Goal: Information Seeking & Learning: Learn about a topic

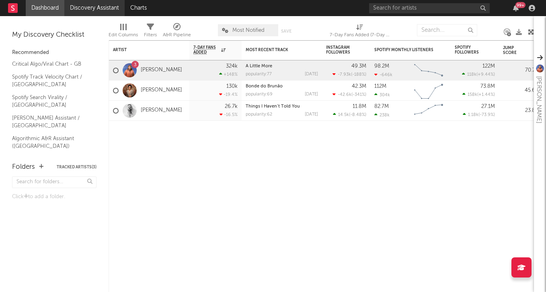
click at [82, 11] on link "Discovery Assistant" at bounding box center [94, 8] width 60 height 16
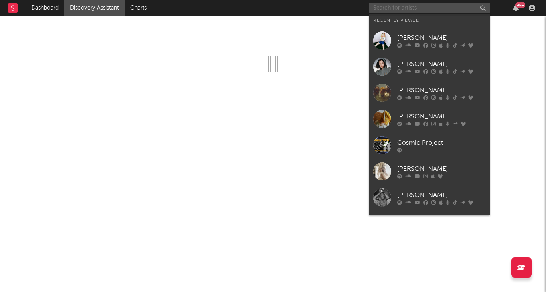
click at [417, 10] on input "text" at bounding box center [429, 8] width 121 height 10
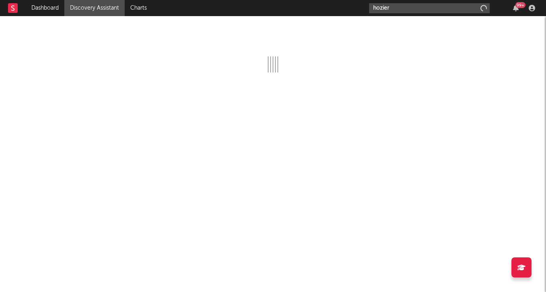
type input "hozier"
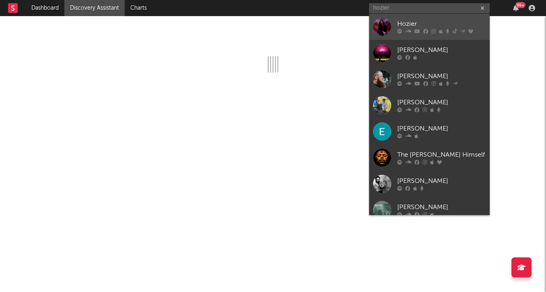
click at [432, 24] on div "Hozier" at bounding box center [441, 24] width 88 height 10
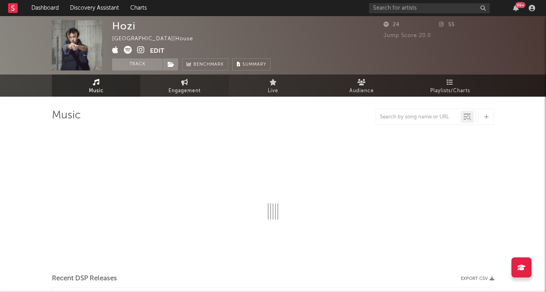
select select "1w"
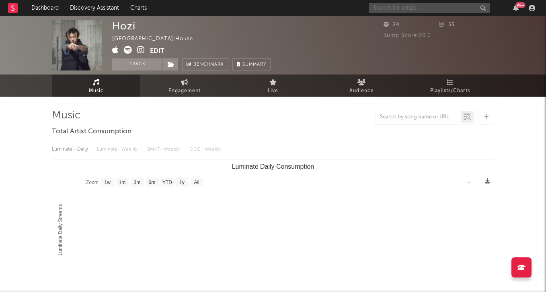
click at [402, 9] on input "text" at bounding box center [429, 8] width 121 height 10
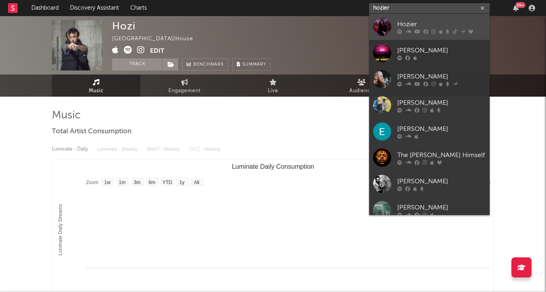
type input "hozier"
click at [410, 21] on div "Hozier" at bounding box center [441, 24] width 88 height 10
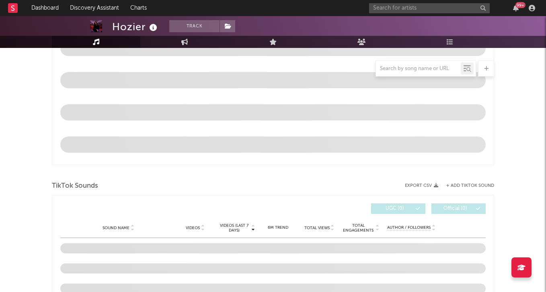
select select "6m"
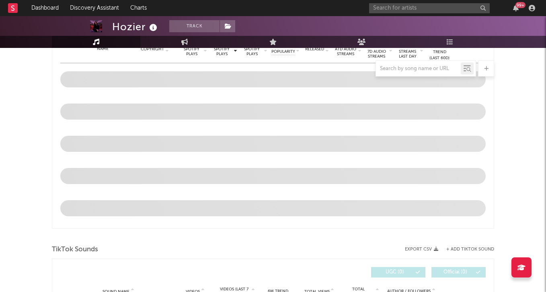
scroll to position [499, 0]
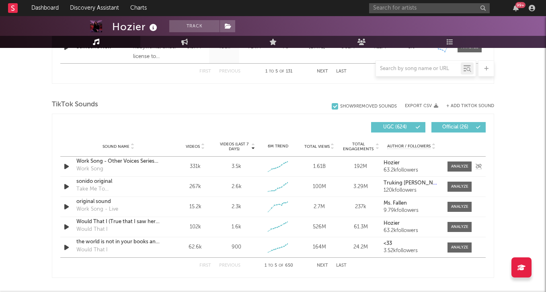
click at [65, 166] on icon "button" at bounding box center [66, 166] width 8 height 10
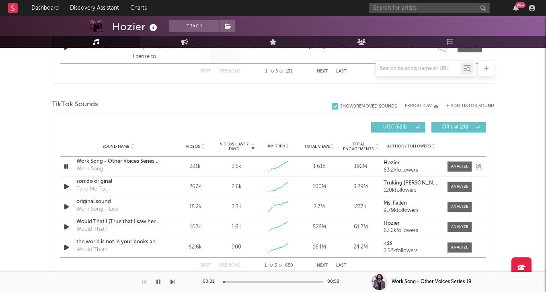
click at [65, 166] on icon "button" at bounding box center [66, 166] width 8 height 10
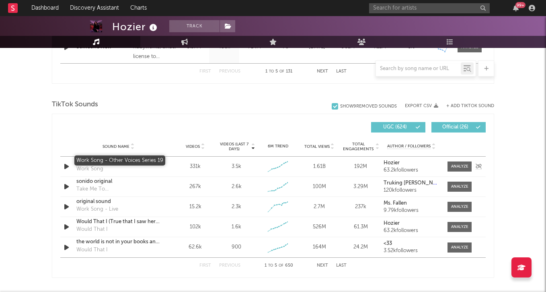
click at [123, 159] on div "Work Song - Other Voices Series 19" at bounding box center [118, 161] width 84 height 8
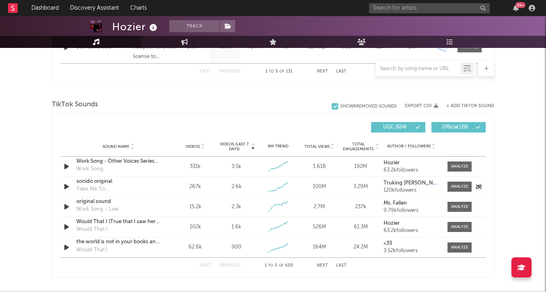
click at [94, 183] on div "sonido original" at bounding box center [118, 181] width 84 height 8
click at [95, 204] on div "original sound" at bounding box center [118, 201] width 84 height 8
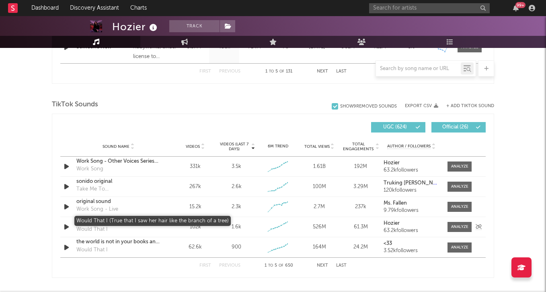
click at [115, 221] on div "Would That I (True that I saw her hair like the branch of a tree)" at bounding box center [118, 222] width 84 height 8
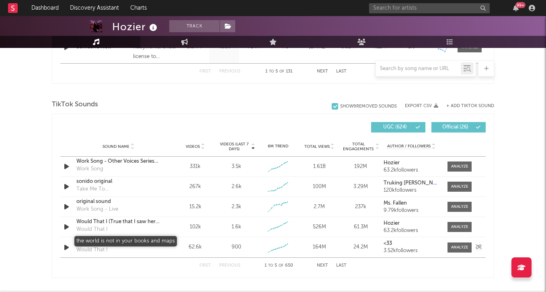
click at [92, 240] on div "the world is not in your books and maps" at bounding box center [118, 242] width 84 height 8
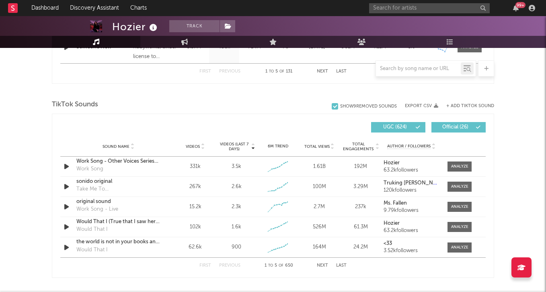
click at [319, 265] on button "Next" at bounding box center [322, 265] width 11 height 4
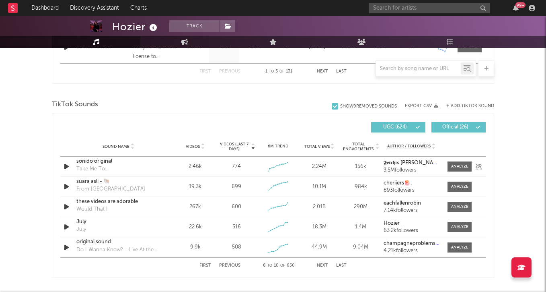
click at [96, 160] on div "sonido original" at bounding box center [118, 161] width 84 height 8
click at [87, 179] on div "suara asli - 🐚" at bounding box center [118, 181] width 84 height 8
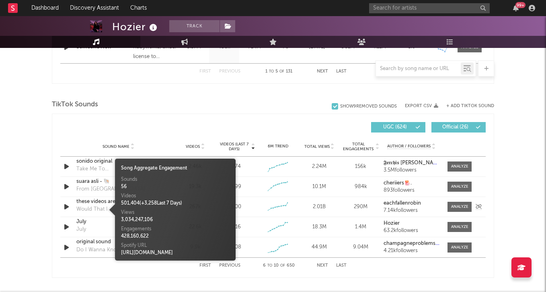
click at [94, 210] on div "Would That I" at bounding box center [91, 209] width 31 height 8
click at [90, 205] on div "these videos are adorable" at bounding box center [118, 201] width 84 height 8
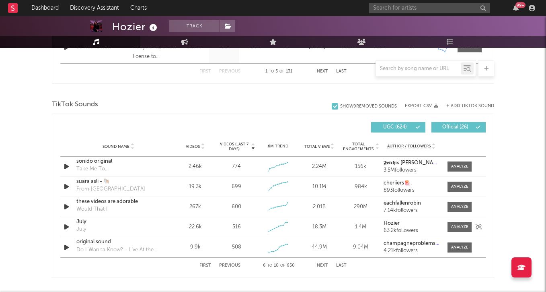
click at [80, 223] on div "July" at bounding box center [118, 222] width 84 height 8
click at [99, 246] on div "Do I Wanna Know? - Live At the BBC / 2015" at bounding box center [118, 250] width 84 height 8
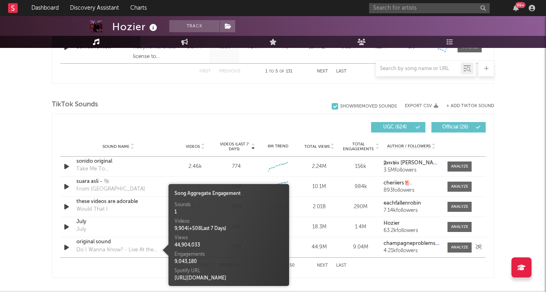
click at [94, 242] on div "original sound" at bounding box center [118, 242] width 84 height 8
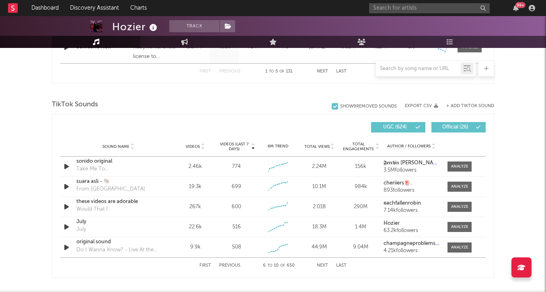
click at [317, 265] on button "Next" at bounding box center [322, 265] width 11 height 4
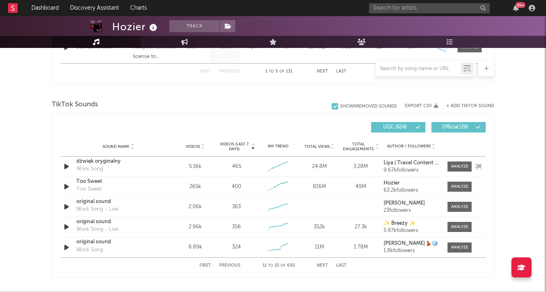
click at [69, 165] on icon "button" at bounding box center [66, 166] width 8 height 10
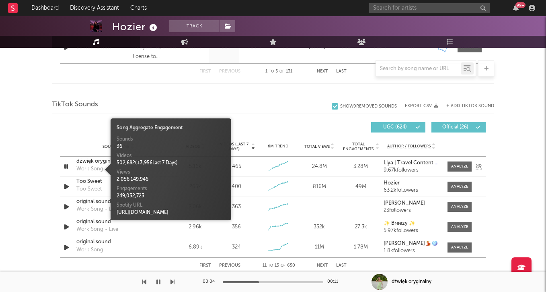
click at [88, 166] on div "Work Song" at bounding box center [89, 169] width 27 height 8
click at [83, 164] on div "dźwięk oryginalny" at bounding box center [118, 161] width 84 height 8
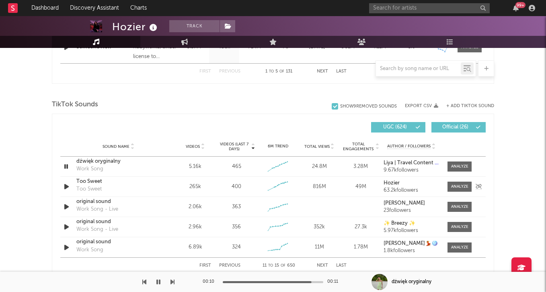
click at [94, 187] on div "Too Sweet" at bounding box center [88, 189] width 25 height 8
click at [85, 181] on div "Too Sweet" at bounding box center [118, 181] width 84 height 8
click at [68, 207] on icon "button" at bounding box center [66, 206] width 8 height 10
click at [89, 202] on div "original sound" at bounding box center [118, 201] width 84 height 8
click at [97, 218] on div "original sound" at bounding box center [118, 222] width 84 height 8
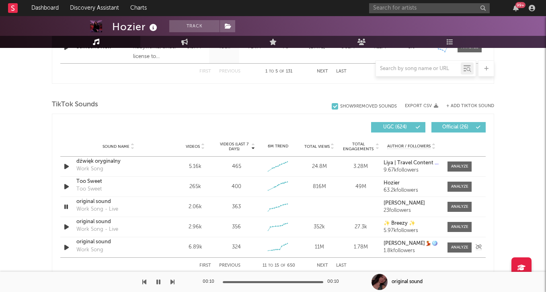
click at [81, 242] on div "original sound" at bounding box center [118, 242] width 84 height 8
click at [319, 264] on button "Next" at bounding box center [322, 265] width 11 height 4
click at [65, 163] on icon "button" at bounding box center [66, 166] width 8 height 10
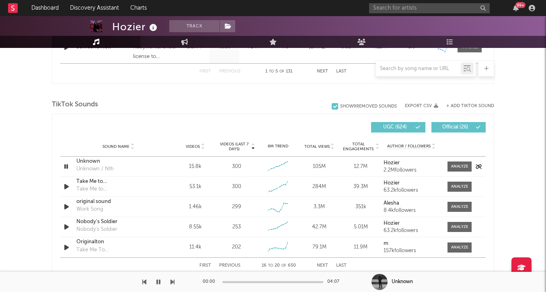
click at [86, 162] on div "Unknown" at bounding box center [118, 161] width 84 height 8
click at [159, 283] on icon "button" at bounding box center [158, 281] width 4 height 6
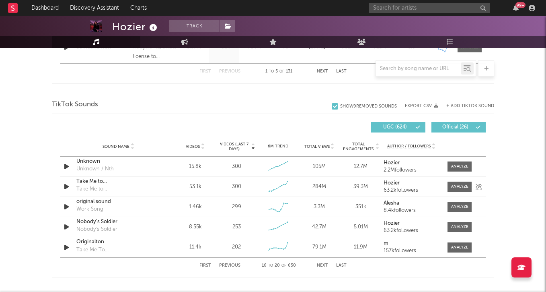
click at [100, 181] on div "Take Me to [DEMOGRAPHIC_DATA]" at bounding box center [118, 181] width 84 height 8
click at [90, 207] on div "Work Song" at bounding box center [89, 209] width 27 height 8
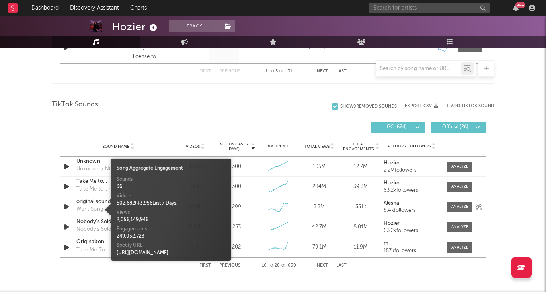
click at [82, 203] on div "original sound" at bounding box center [118, 201] width 84 height 8
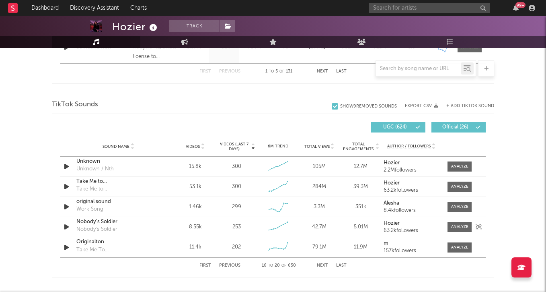
click at [91, 230] on div "Nobody's Soldier" at bounding box center [96, 229] width 41 height 8
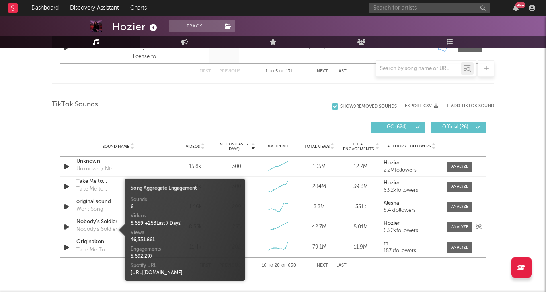
click at [92, 218] on div "Nobody's Soldier" at bounding box center [118, 222] width 84 height 8
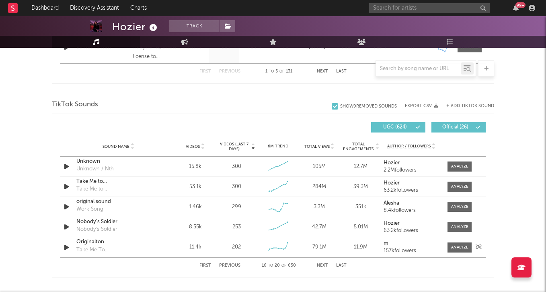
click at [94, 241] on div "Originalton" at bounding box center [118, 242] width 84 height 8
click at [320, 265] on button "Next" at bounding box center [322, 265] width 11 height 4
click at [100, 159] on div "som original" at bounding box center [118, 161] width 84 height 8
click at [62, 207] on icon "button" at bounding box center [66, 206] width 8 height 10
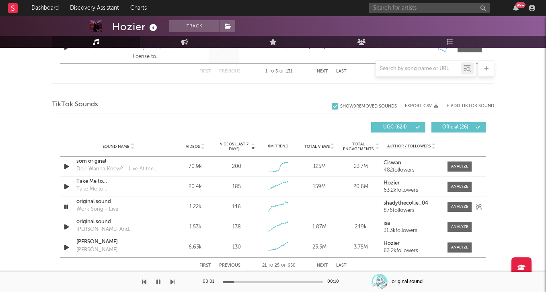
click at [66, 206] on icon "button" at bounding box center [66, 206] width 8 height 10
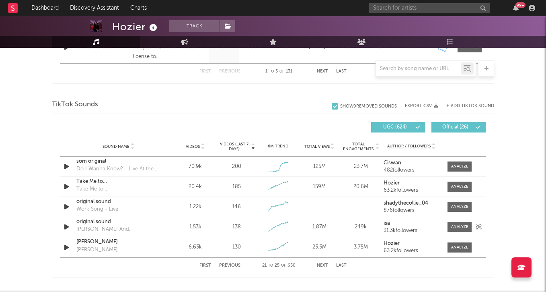
click at [66, 225] on icon "button" at bounding box center [66, 227] width 8 height 10
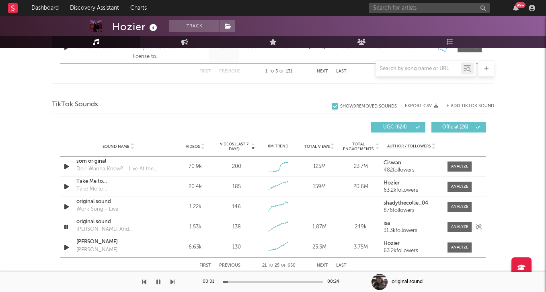
click at [68, 227] on icon "button" at bounding box center [66, 227] width 8 height 10
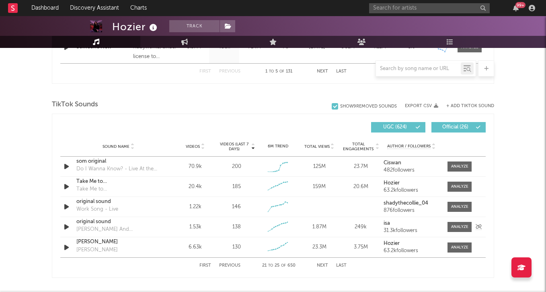
click at [99, 225] on div "[PERSON_NAME] And [PERSON_NAME]" at bounding box center [118, 229] width 84 height 8
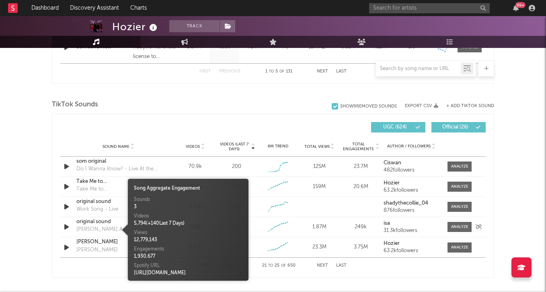
click at [97, 220] on div "original sound" at bounding box center [118, 222] width 84 height 8
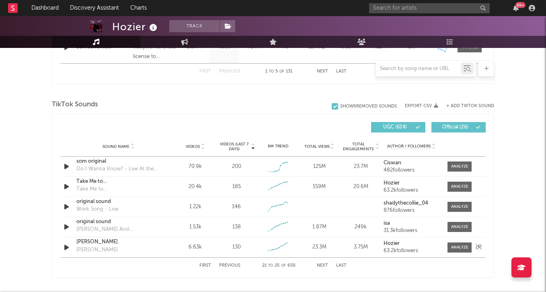
click at [88, 238] on div "[PERSON_NAME]" at bounding box center [118, 242] width 84 height 8
click at [207, 264] on button "First" at bounding box center [205, 265] width 12 height 4
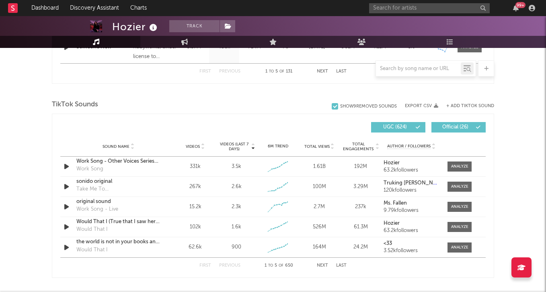
click at [333, 143] on icon at bounding box center [333, 144] width 4 height 3
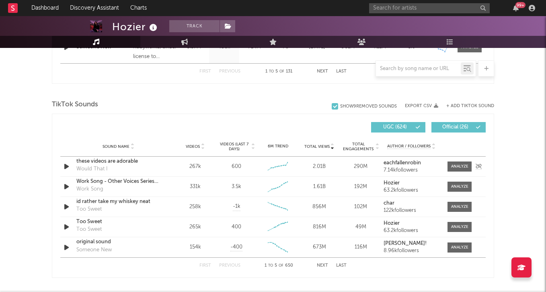
click at [96, 160] on div "these videos are adorable" at bounding box center [118, 161] width 84 height 8
